Goal: Find specific page/section

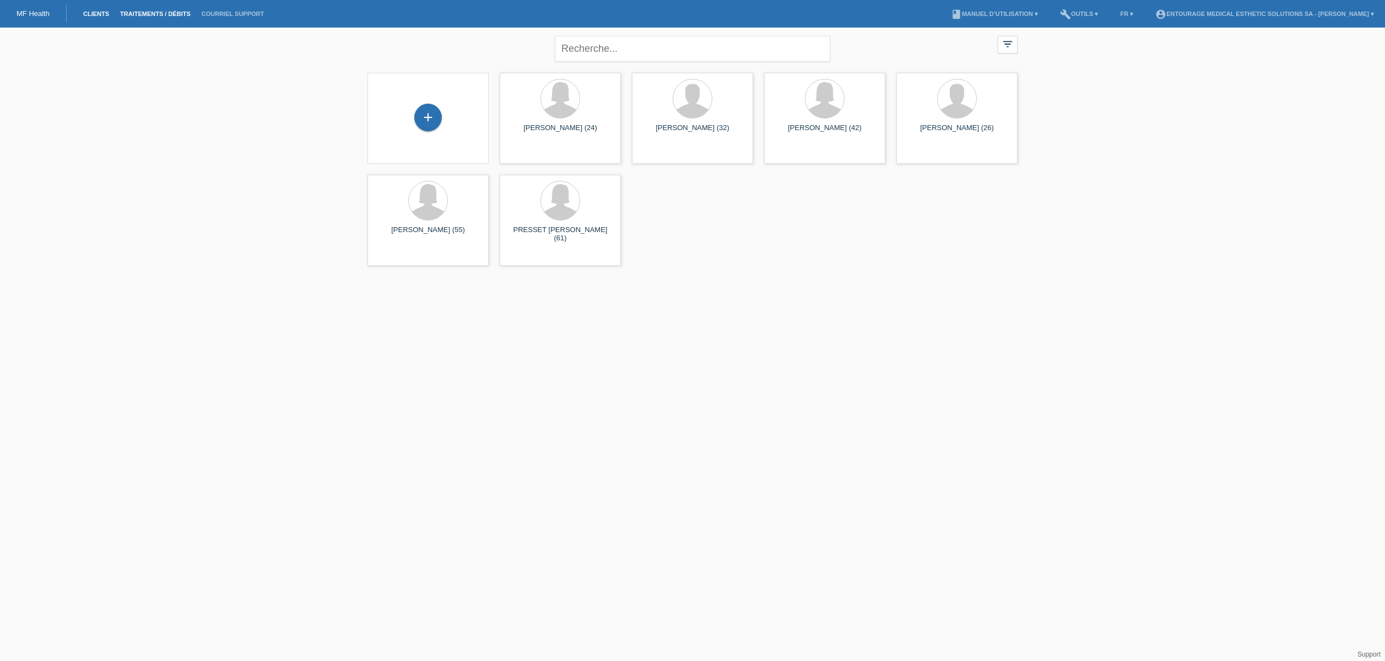
click at [150, 11] on link "Traitements / débits" at bounding box center [156, 13] width 82 height 7
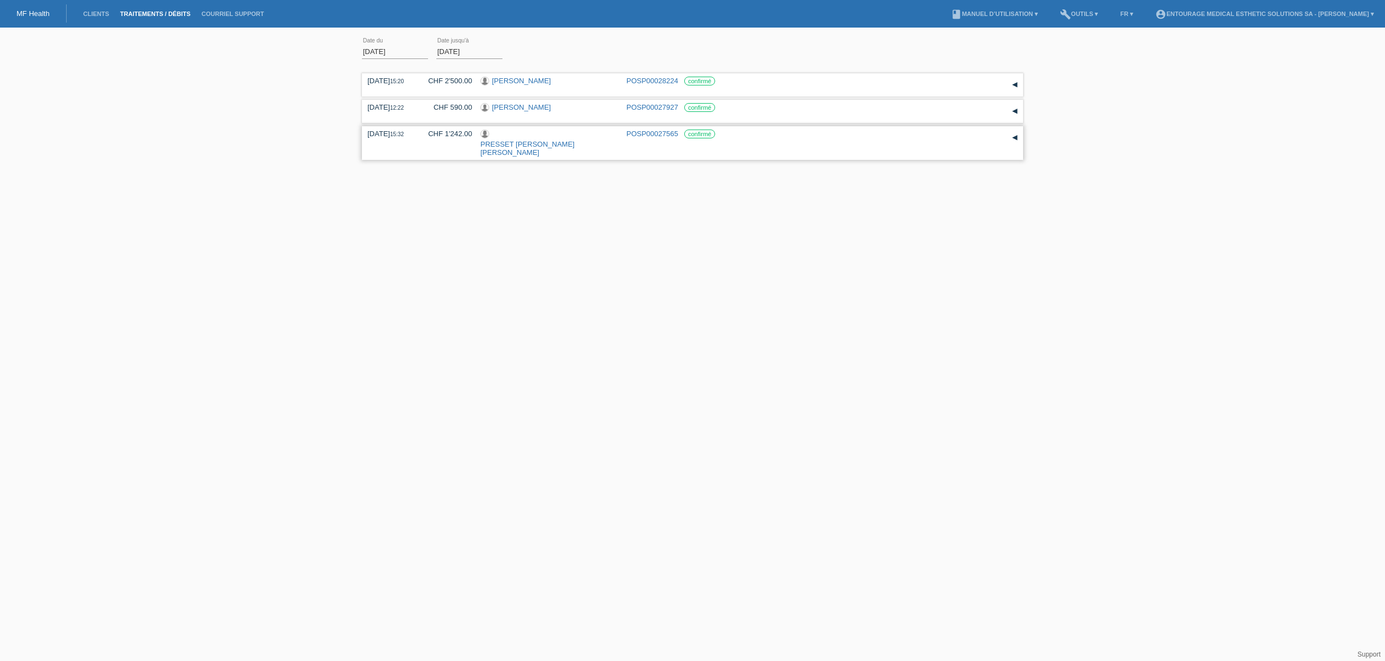
click at [1015, 139] on div "▾" at bounding box center [1015, 137] width 17 height 17
click at [1017, 114] on div "▾" at bounding box center [1015, 111] width 17 height 17
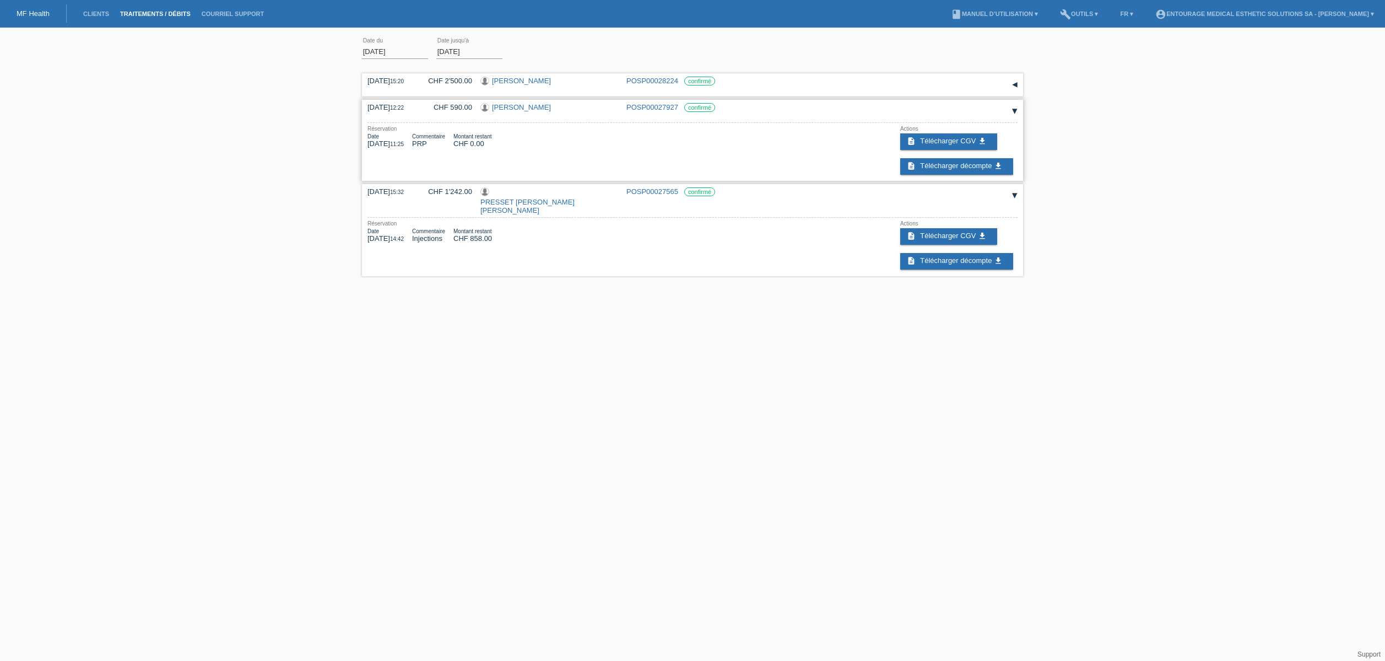
click at [1015, 111] on div "▾" at bounding box center [1015, 111] width 17 height 17
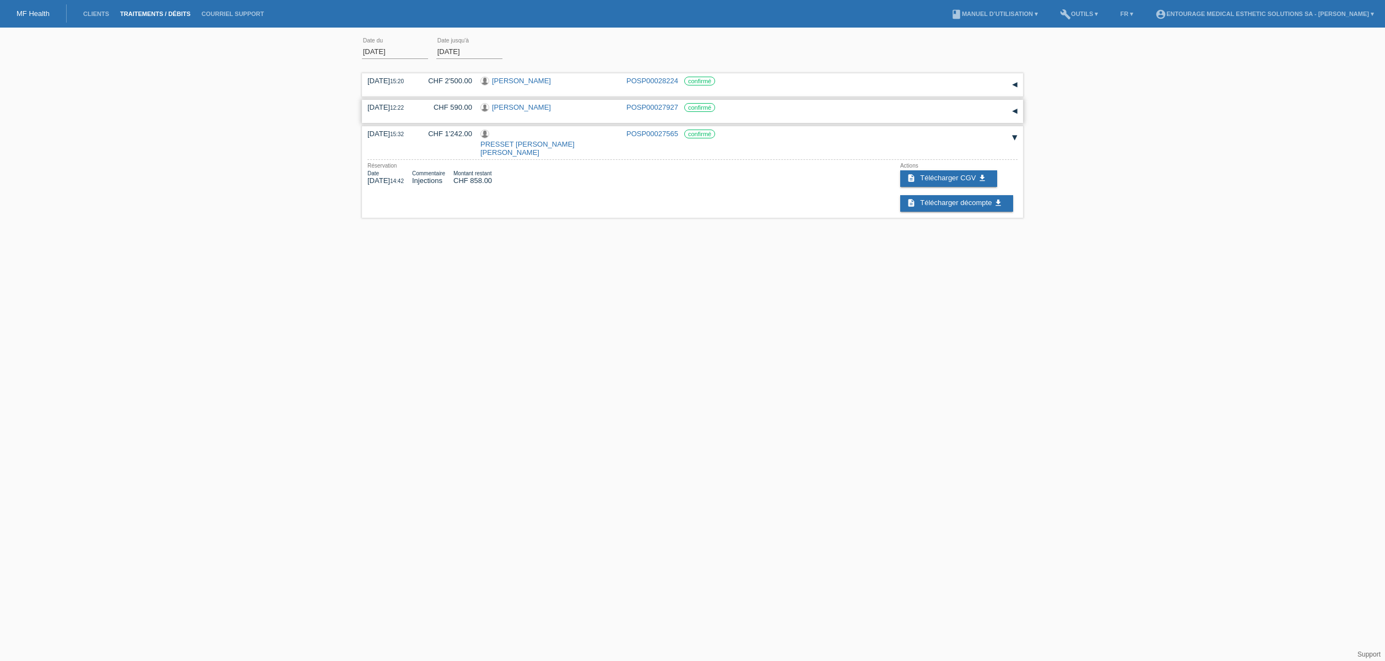
click at [1015, 111] on div "▾" at bounding box center [1015, 111] width 17 height 17
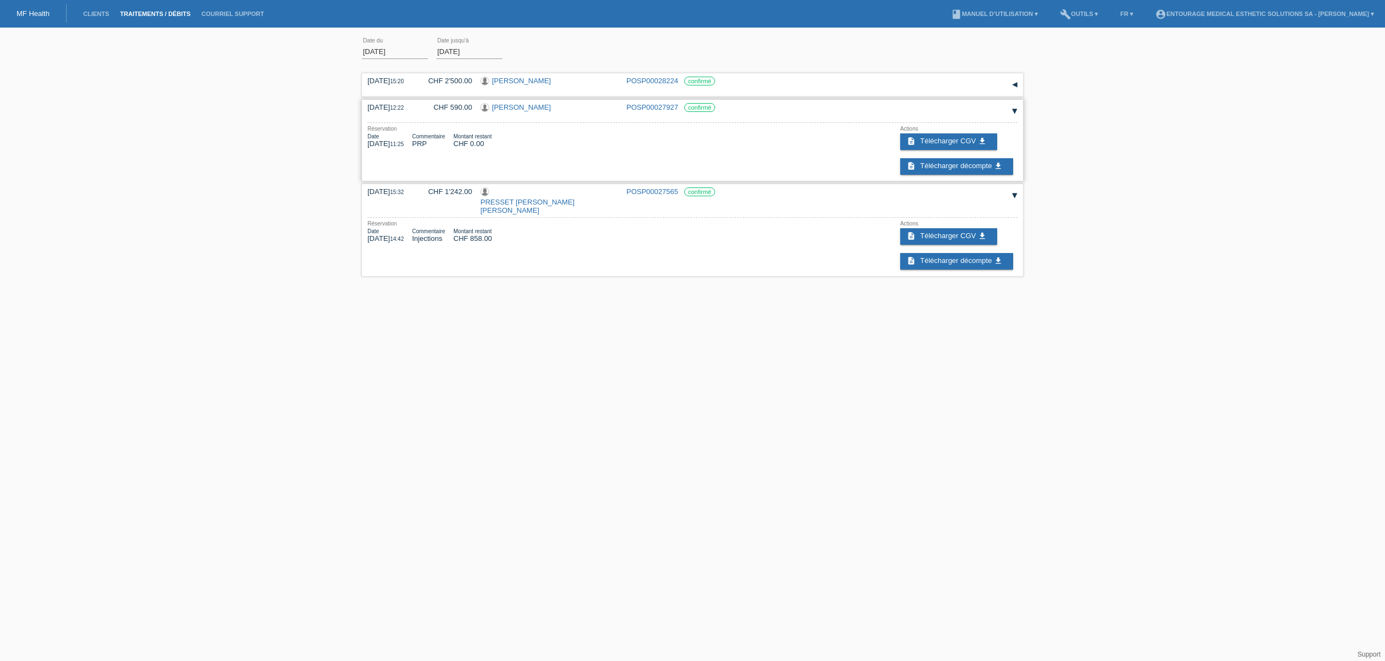
click at [1015, 111] on div "▾" at bounding box center [1015, 111] width 17 height 17
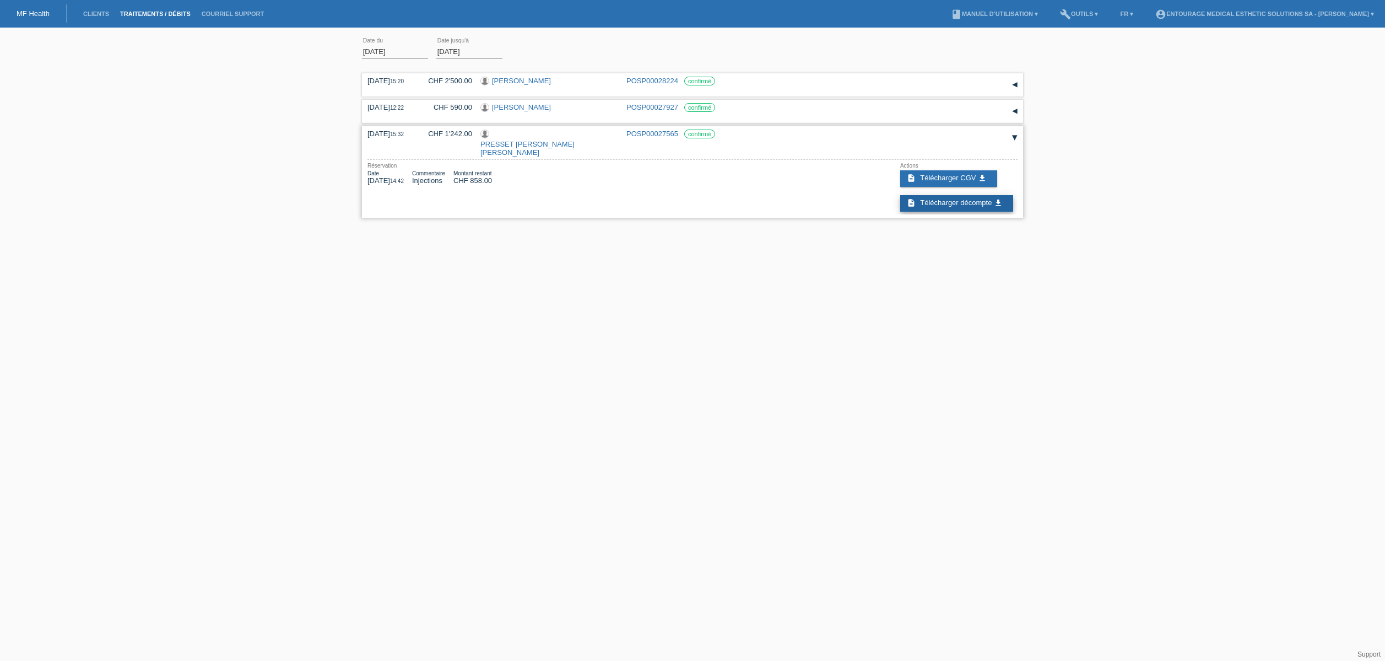
click at [957, 198] on span "Télécharger décompte" at bounding box center [956, 202] width 72 height 8
click at [1104, 15] on link "build Outils ▾" at bounding box center [1079, 13] width 49 height 7
click at [87, 15] on link "Clients" at bounding box center [96, 13] width 37 height 7
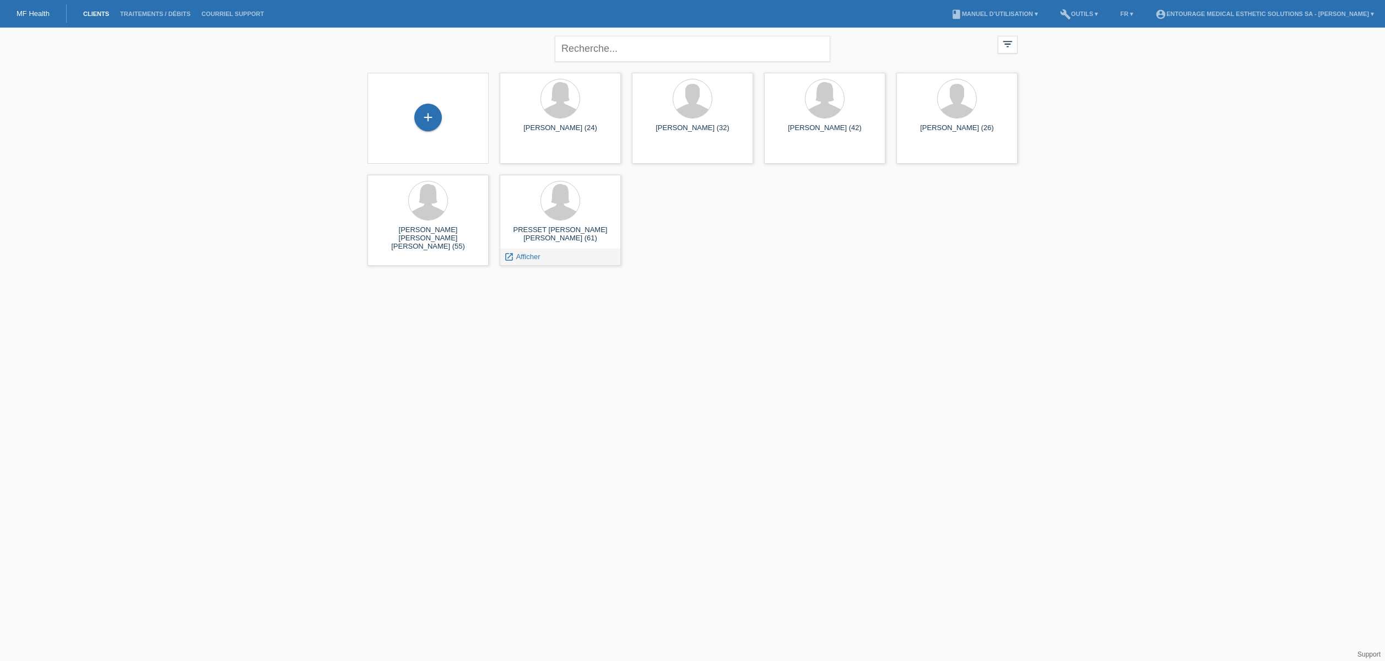
click at [598, 221] on div at bounding box center [561, 201] width 104 height 41
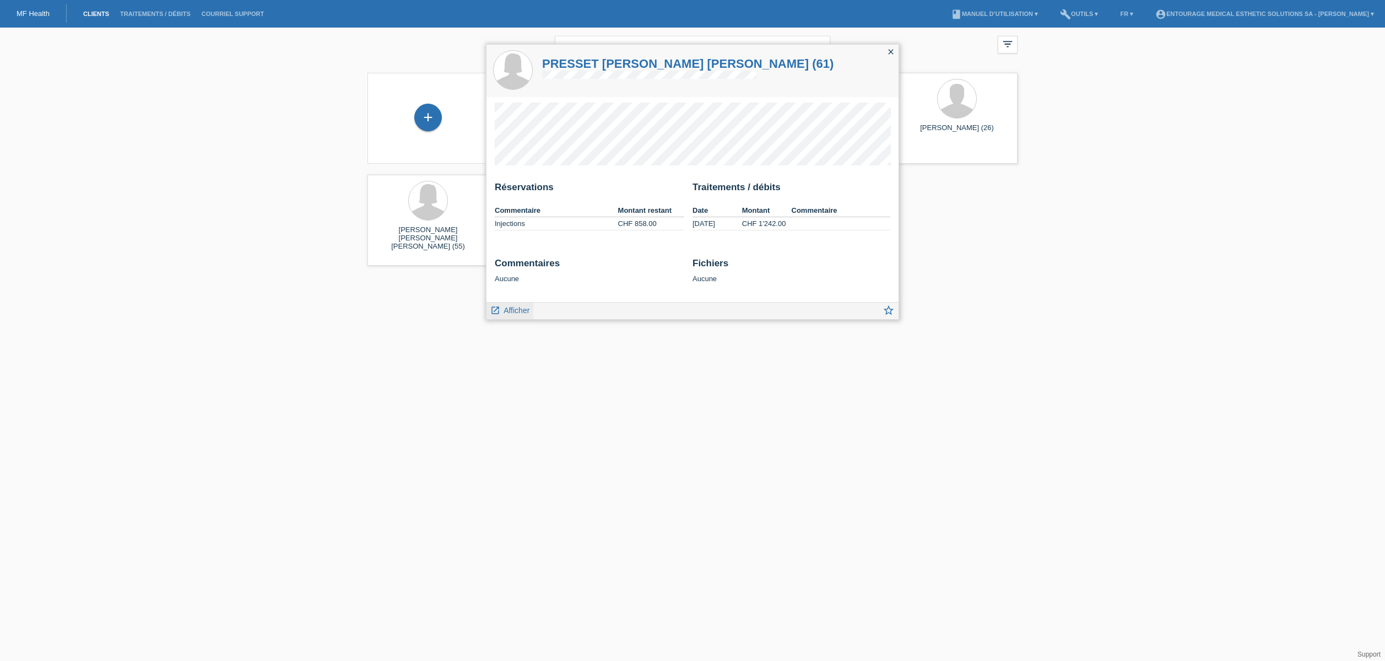
click at [510, 315] on span "Afficher" at bounding box center [517, 310] width 26 height 9
